Goal: Task Accomplishment & Management: Manage account settings

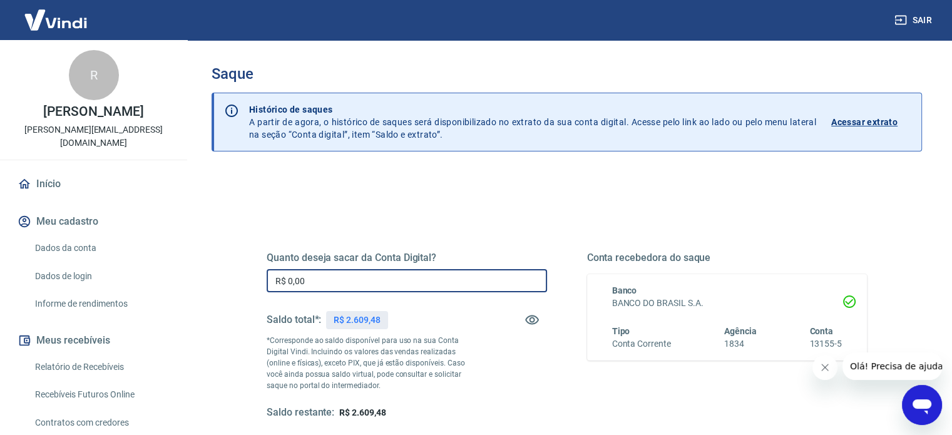
drag, startPoint x: 429, startPoint y: 280, endPoint x: 165, endPoint y: 309, distance: 265.2
click at [165, 309] on div "Sair R [PERSON_NAME] [PERSON_NAME][EMAIL_ADDRESS][DOMAIN_NAME] Início Meu cadas…" at bounding box center [476, 217] width 952 height 435
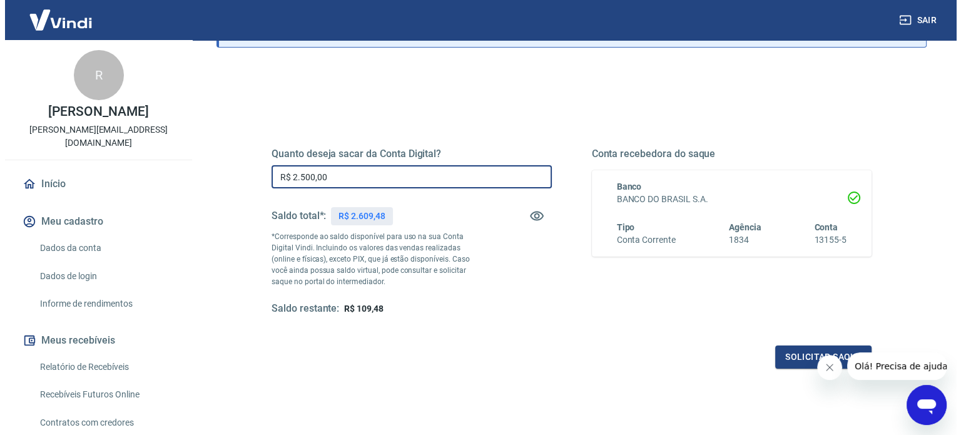
scroll to position [183, 0]
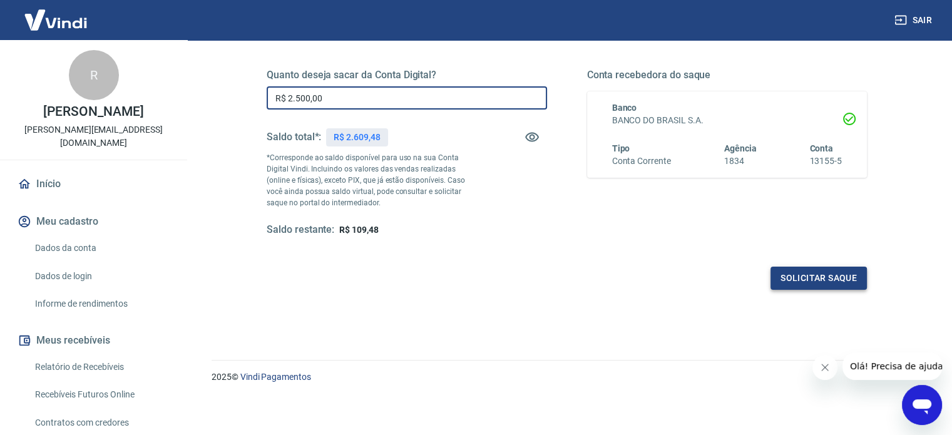
type input "R$ 2.500,00"
click at [781, 277] on button "Solicitar saque" at bounding box center [819, 278] width 96 height 23
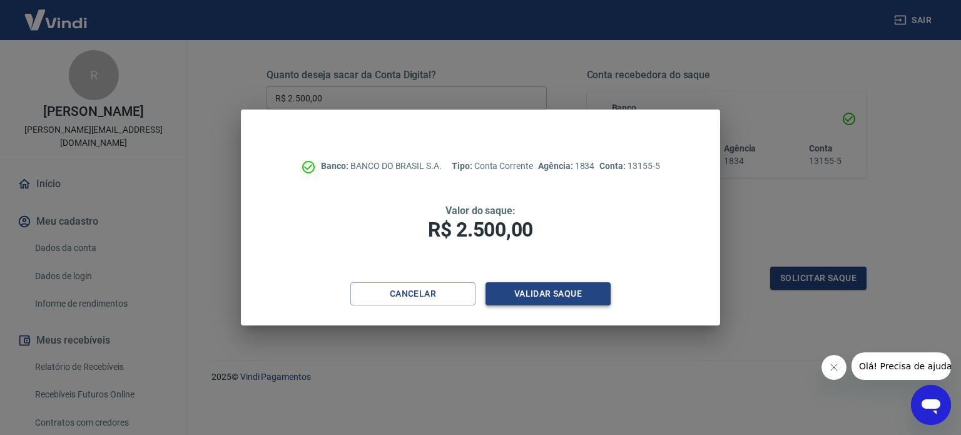
click at [551, 292] on button "Validar saque" at bounding box center [548, 293] width 125 height 23
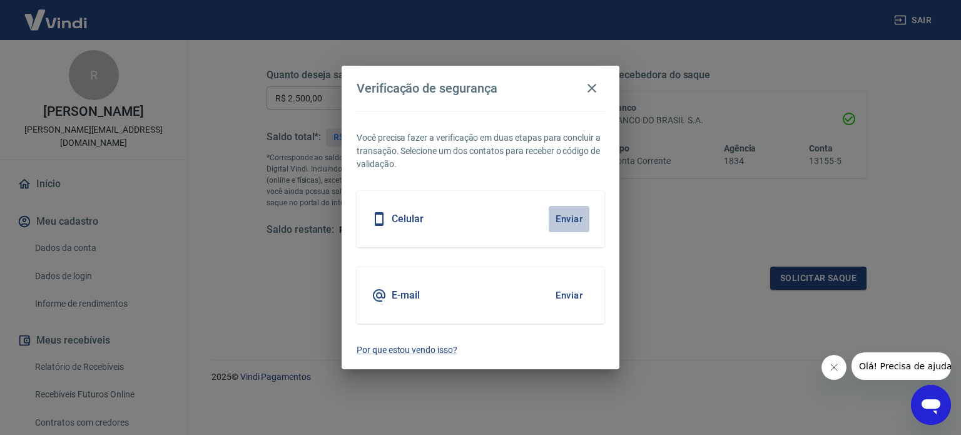
click at [564, 218] on button "Enviar" at bounding box center [569, 219] width 41 height 26
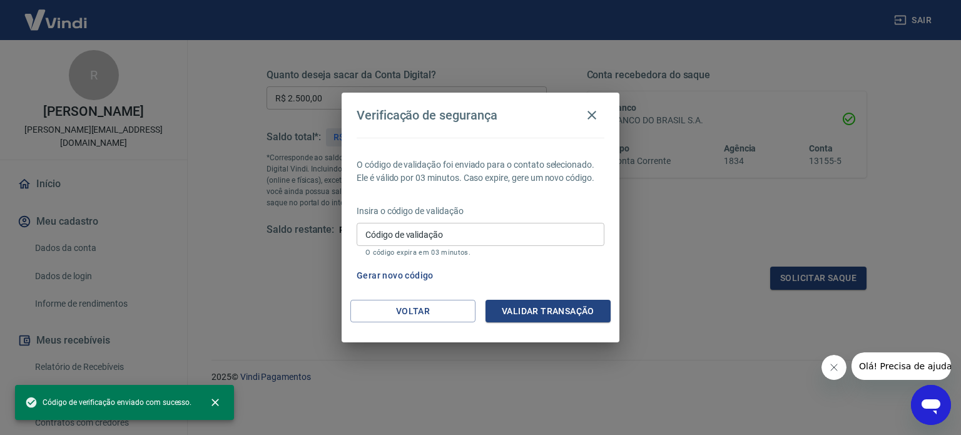
click at [501, 222] on div "Insira o código de validação Código de validação Código de validação O código e…" at bounding box center [481, 232] width 248 height 54
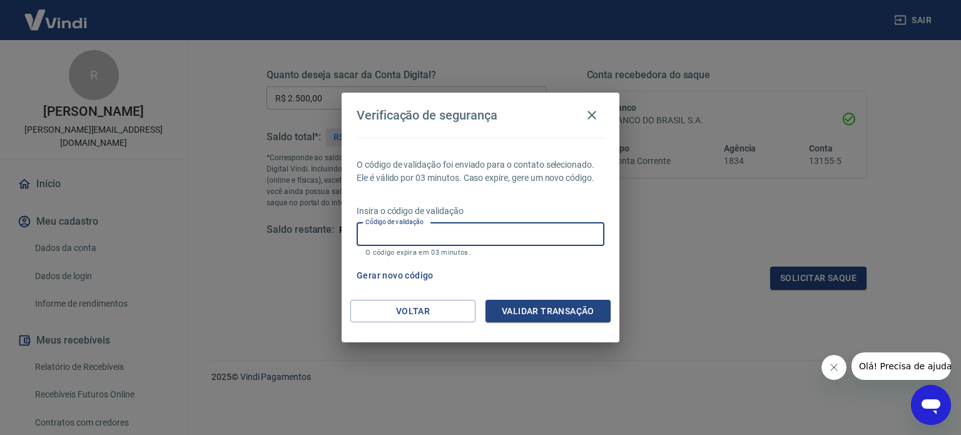
click at [500, 233] on input "Código de validação" at bounding box center [481, 234] width 248 height 23
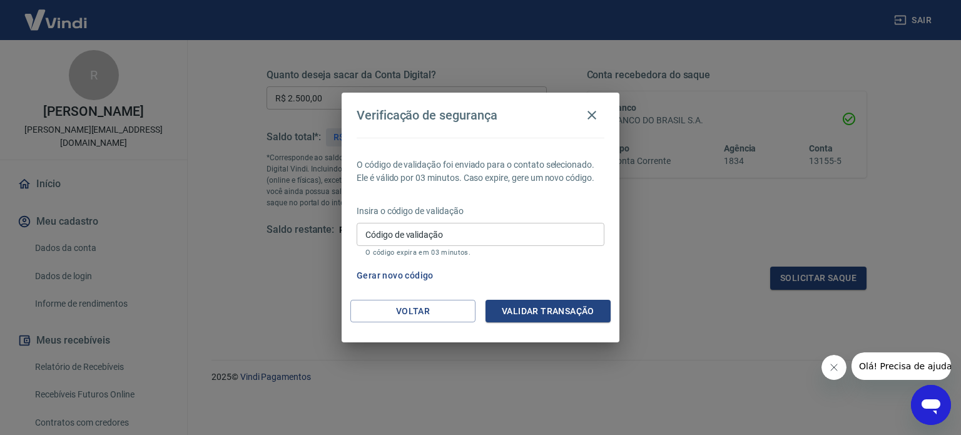
click at [623, 280] on div "Verificação de segurança O código de validação foi enviado para o contato selec…" at bounding box center [480, 217] width 961 height 435
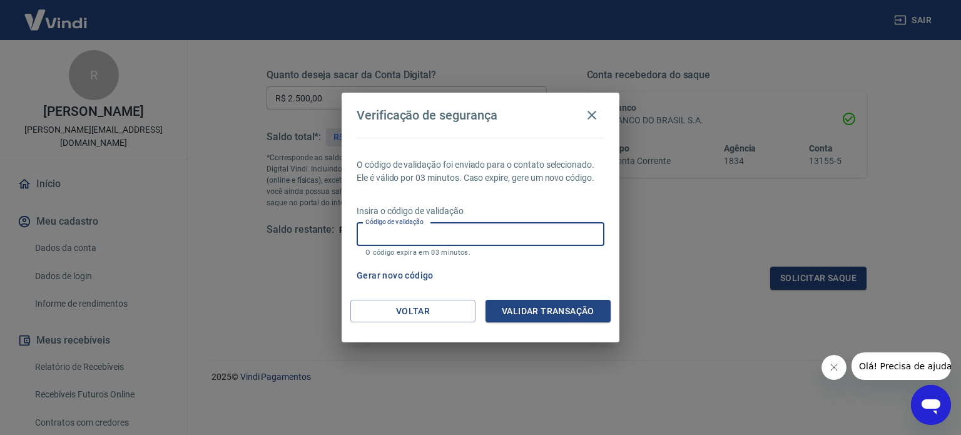
click at [469, 233] on input "Código de validação" at bounding box center [481, 234] width 248 height 23
type input "738634"
click at [544, 317] on button "Validar transação" at bounding box center [548, 311] width 125 height 23
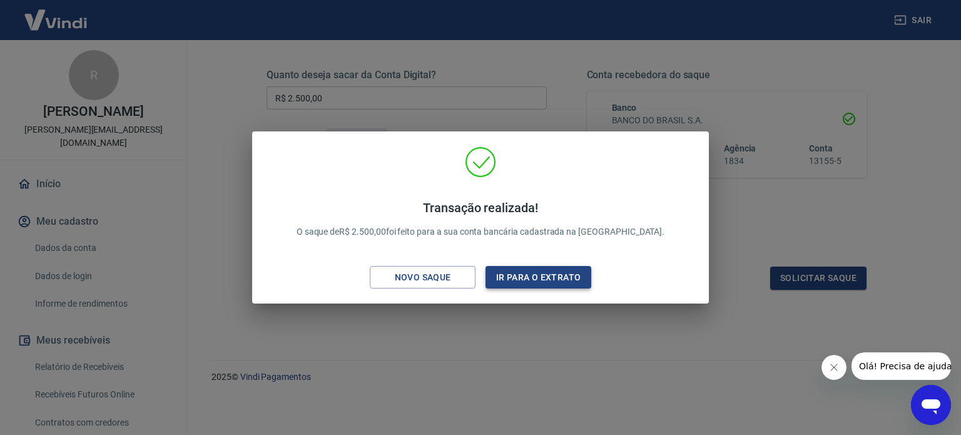
click at [533, 270] on div "Transação realizada! O saque de R$ 2.500,00 foi feito para a sua conta bancária…" at bounding box center [480, 220] width 437 height 148
click at [531, 277] on button "Ir para o extrato" at bounding box center [539, 277] width 106 height 23
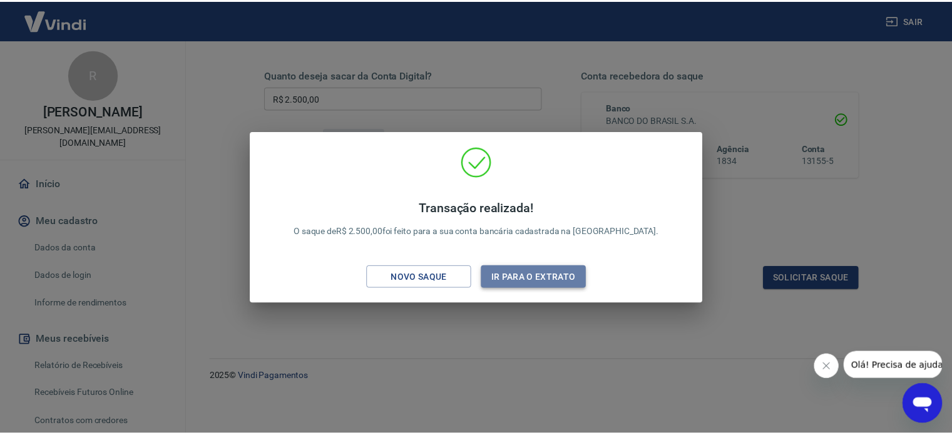
scroll to position [184, 0]
